Goal: Information Seeking & Learning: Learn about a topic

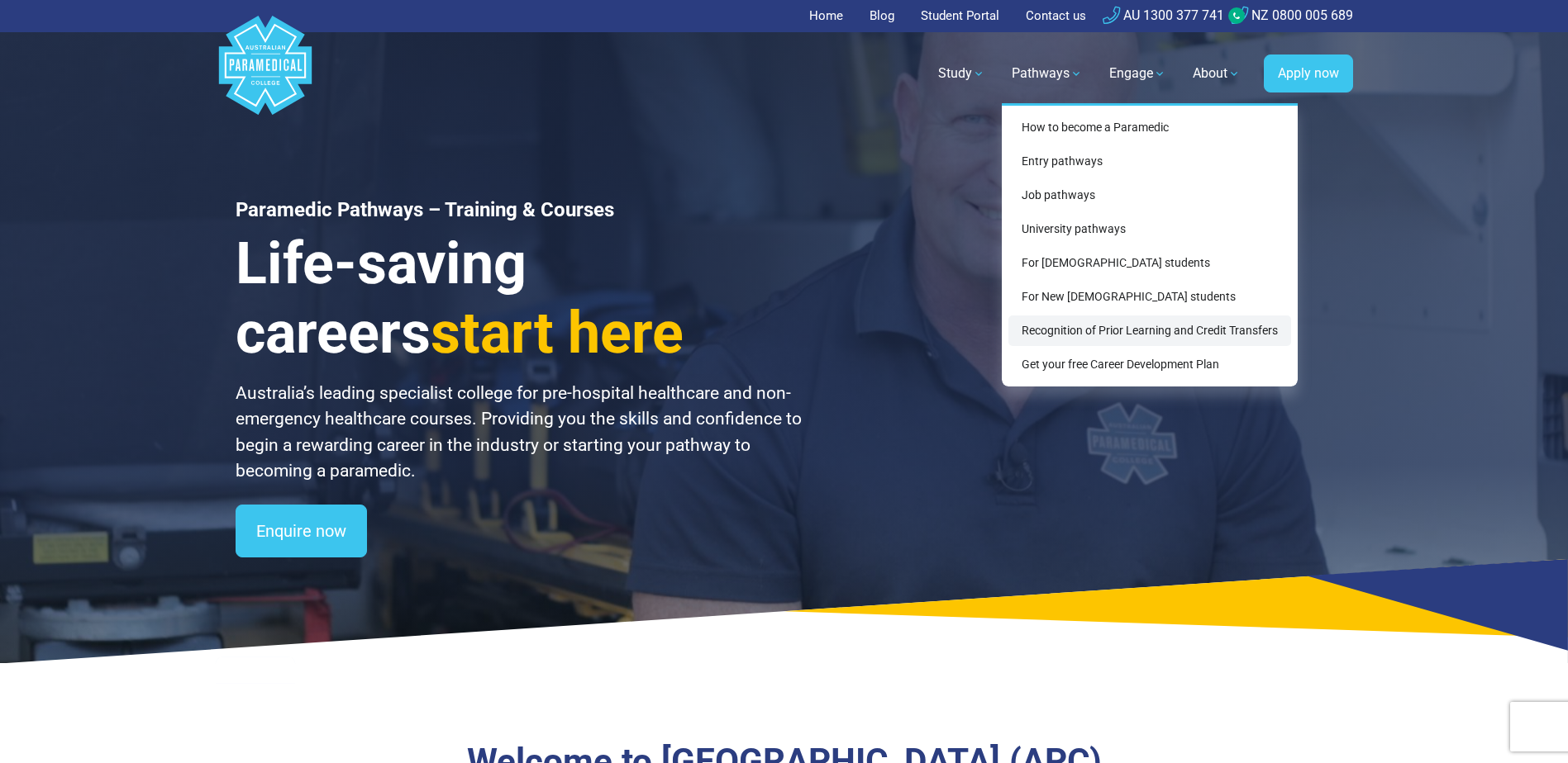
click at [1075, 330] on link "Recognition of Prior Learning and Credit Transfers" at bounding box center [1150, 331] width 282 height 30
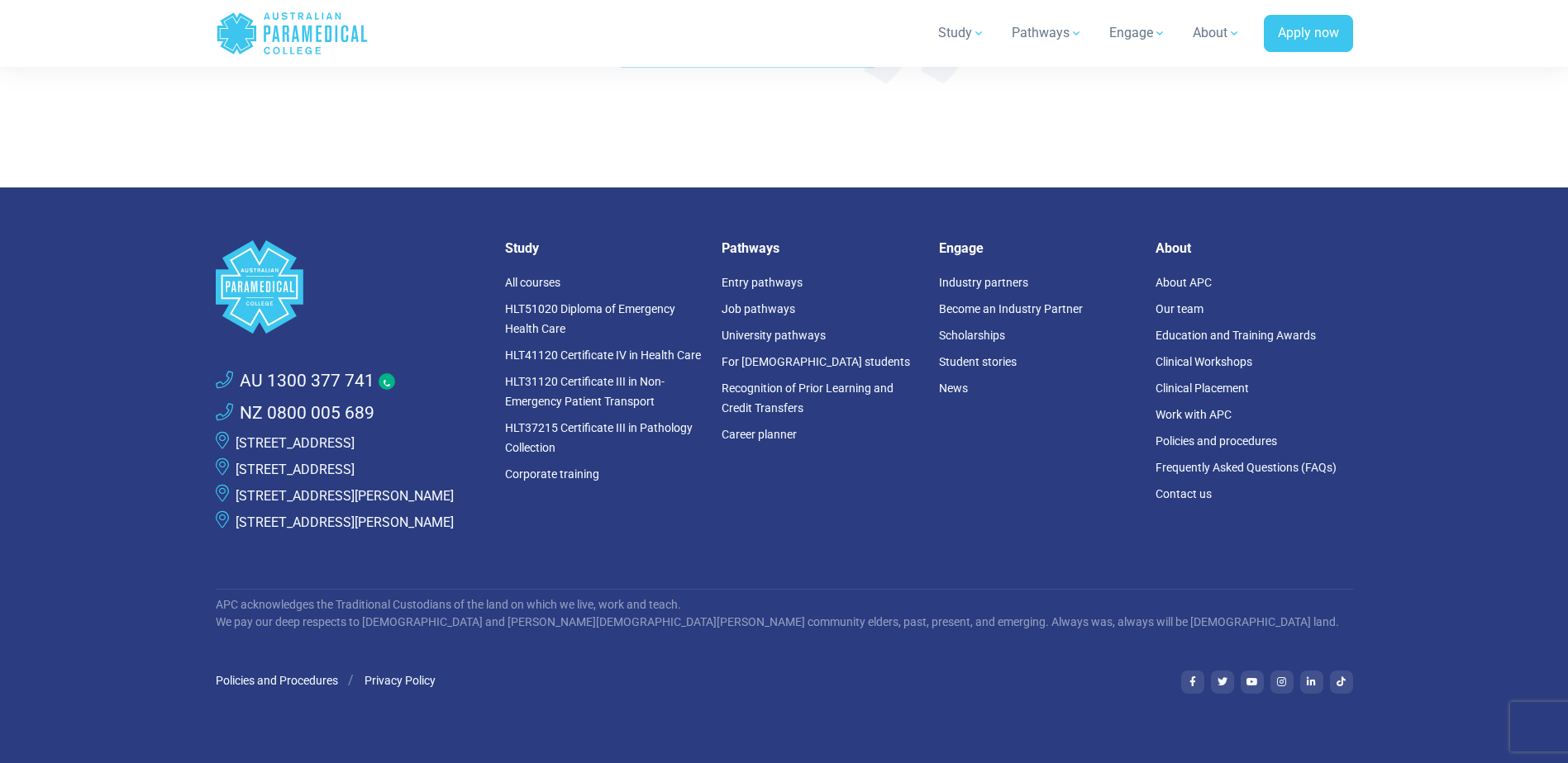
scroll to position [4264, 0]
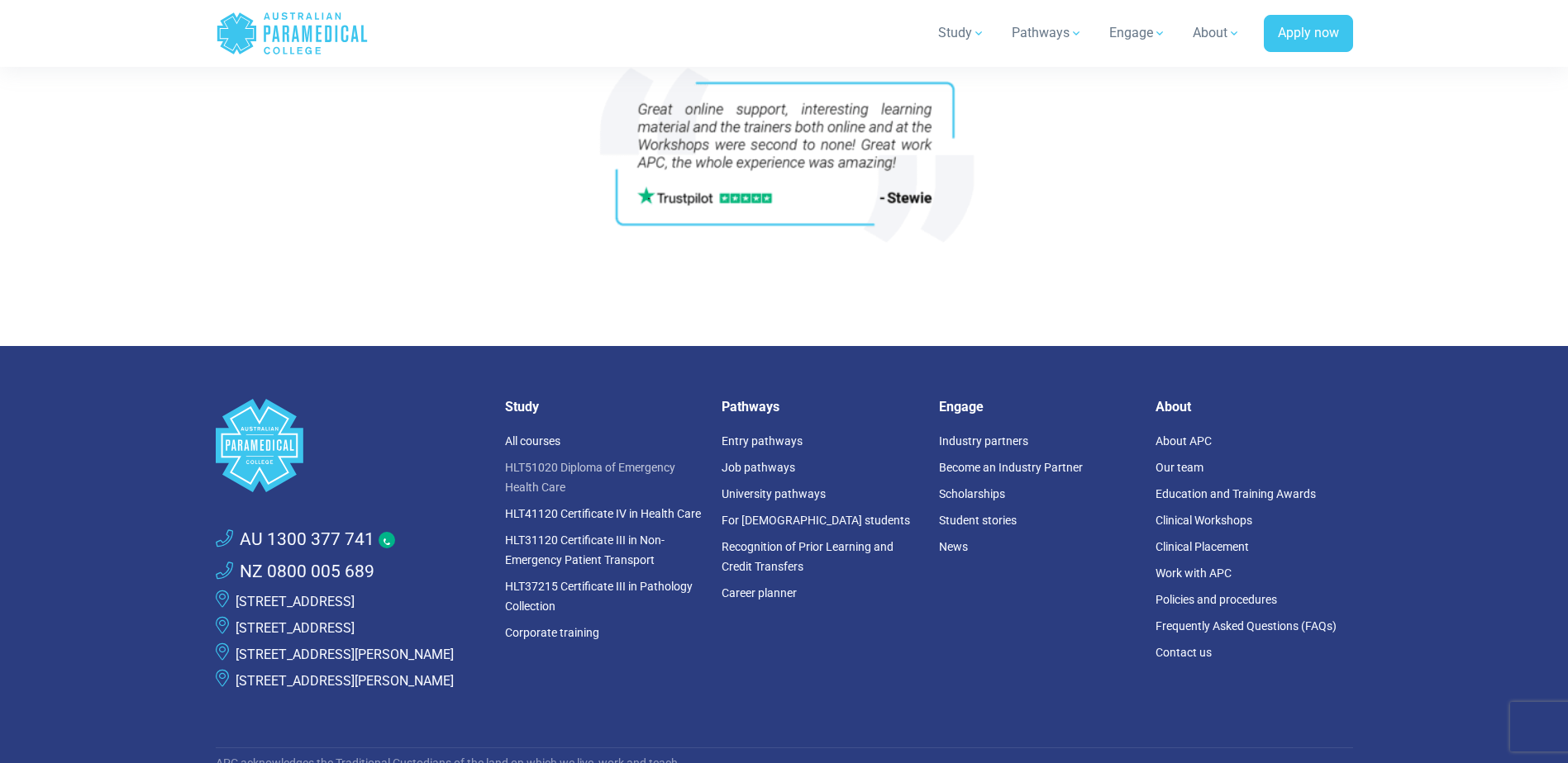
click at [563, 470] on link "HLT51020 Diploma of Emergency Health Care" at bounding box center [590, 477] width 170 height 33
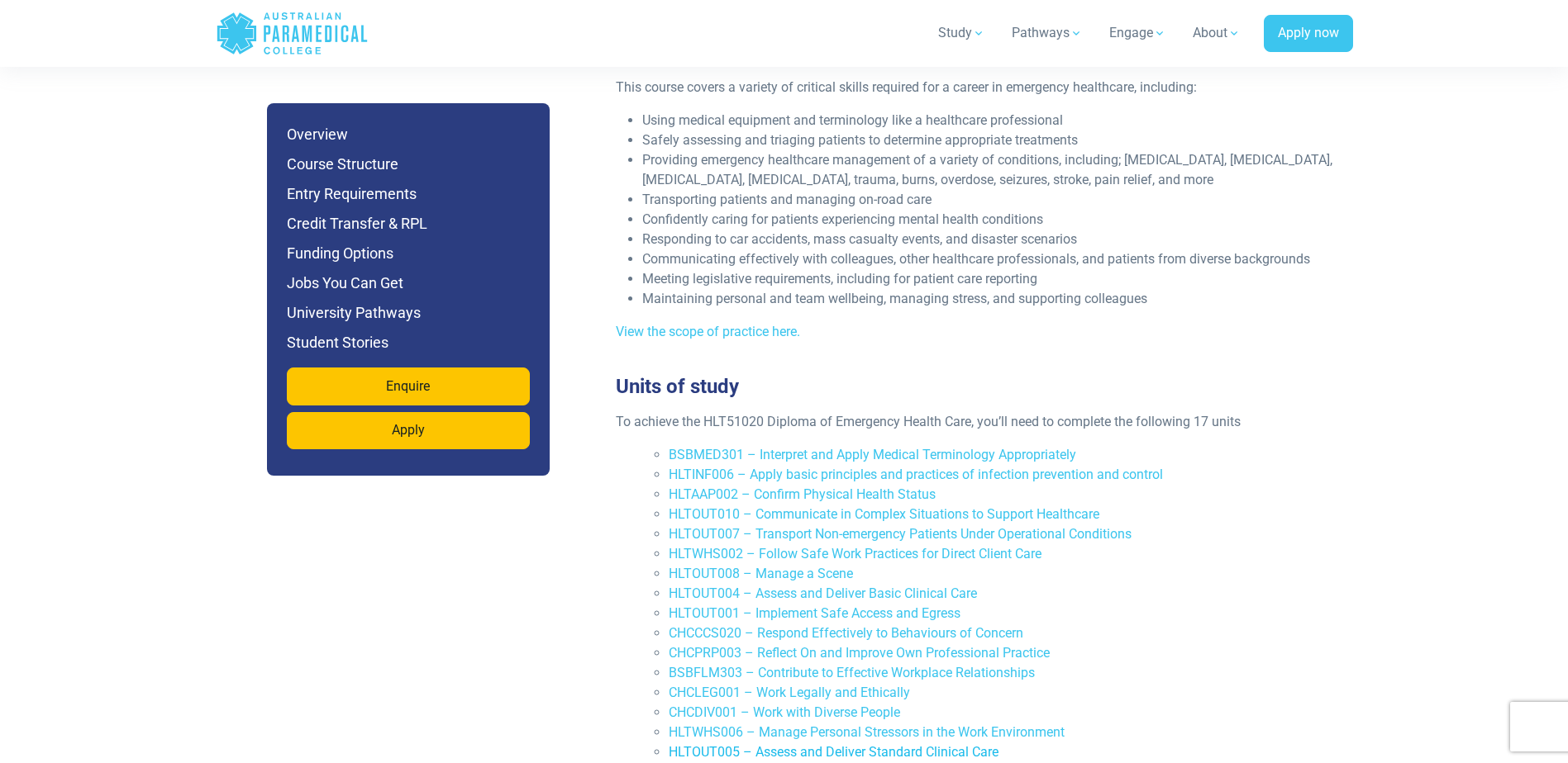
scroll to position [3140, 0]
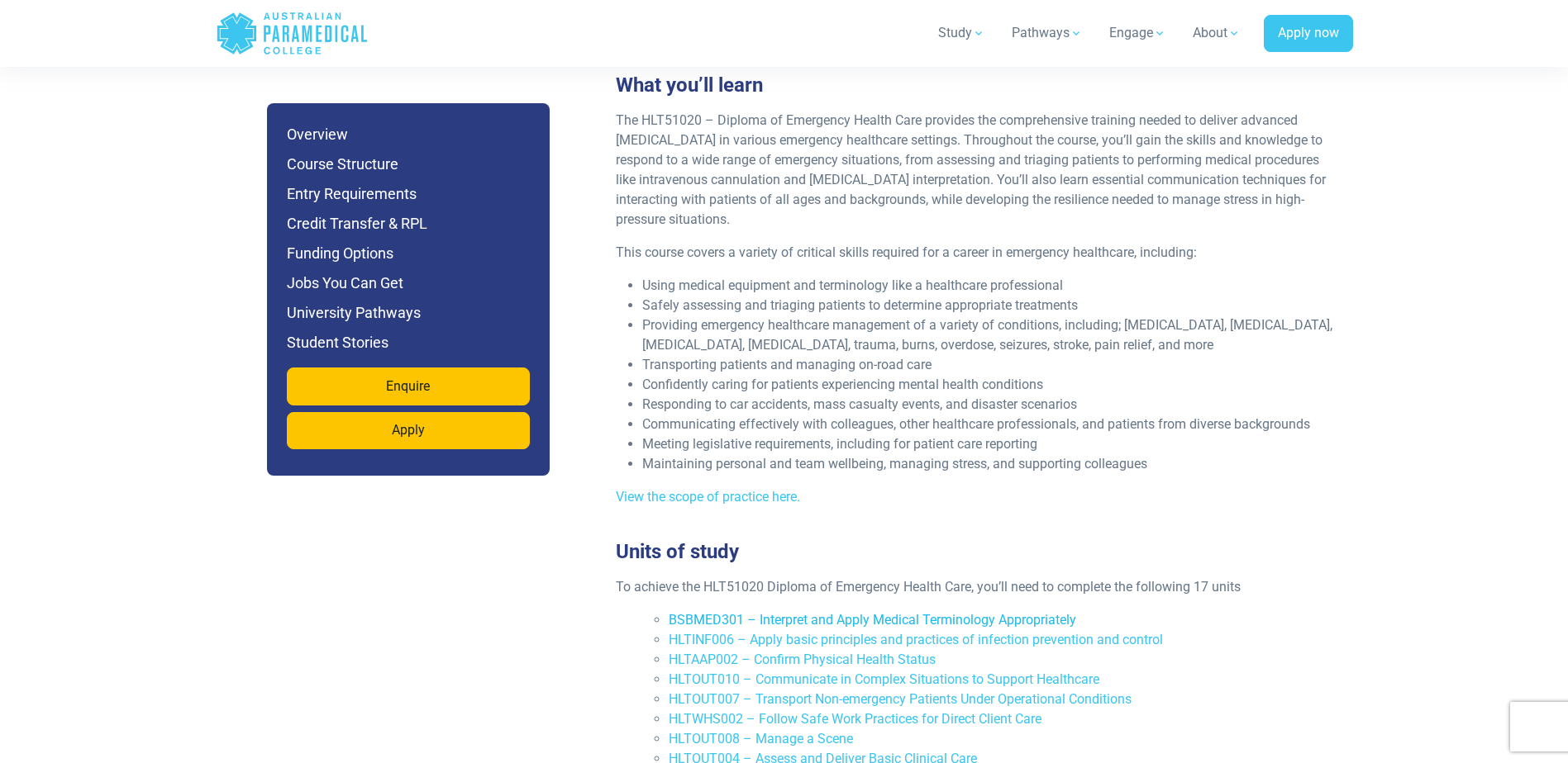
click at [794, 612] on link "BSBMED301 – Interpret and Apply Medical Terminology Appropriately" at bounding box center [873, 620] width 408 height 16
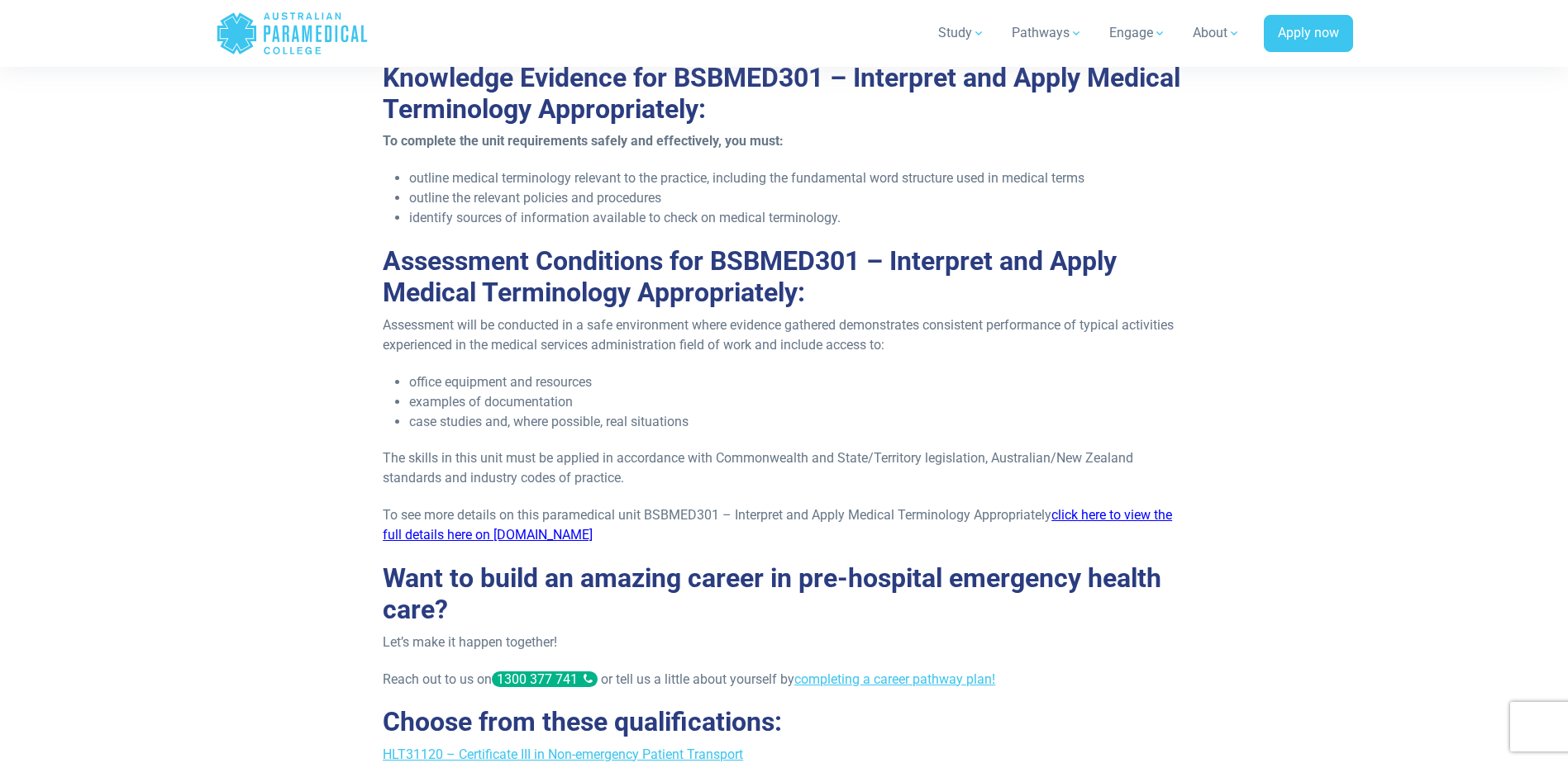
scroll to position [1817, 0]
